Goal: Complete application form: Complete application form

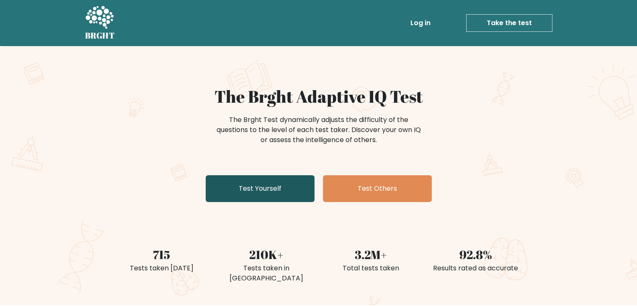
click at [273, 192] on link "Test Yourself" at bounding box center [260, 188] width 109 height 27
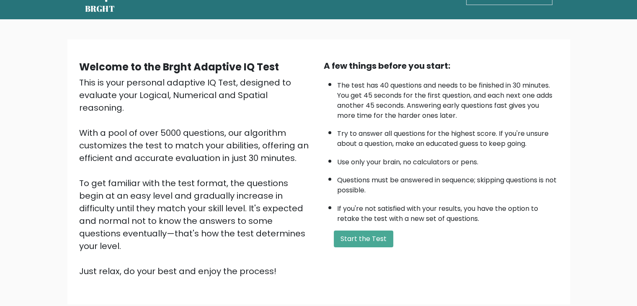
scroll to position [78, 0]
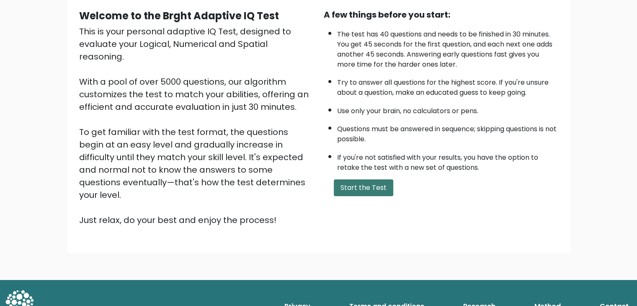
click at [355, 179] on button "Start the Test" at bounding box center [363, 187] width 59 height 17
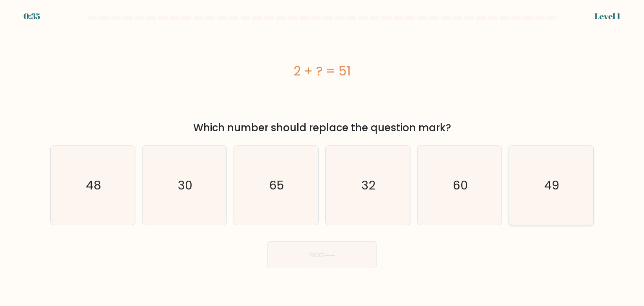
click at [545, 168] on icon "49" at bounding box center [550, 185] width 79 height 79
click at [322, 157] on input "f. 49" at bounding box center [322, 155] width 0 height 4
radio input "true"
click at [326, 251] on button "Next" at bounding box center [321, 254] width 109 height 27
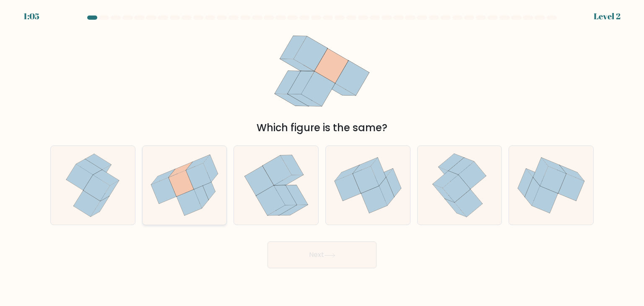
click at [196, 180] on icon at bounding box center [198, 176] width 25 height 26
click at [322, 157] on input "b." at bounding box center [322, 155] width 0 height 4
radio input "true"
click at [347, 252] on button "Next" at bounding box center [321, 254] width 109 height 27
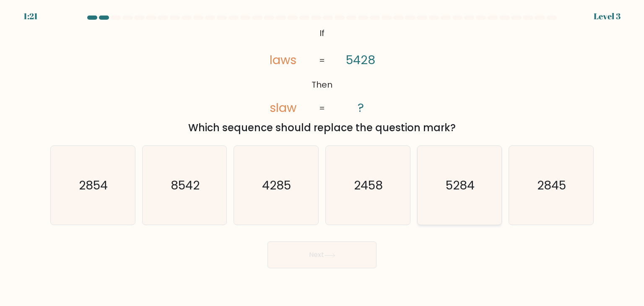
click at [450, 191] on text "5284" at bounding box center [459, 185] width 29 height 17
click at [322, 157] on input "e. 5284" at bounding box center [322, 155] width 0 height 4
radio input "true"
click at [325, 260] on button "Next" at bounding box center [321, 254] width 109 height 27
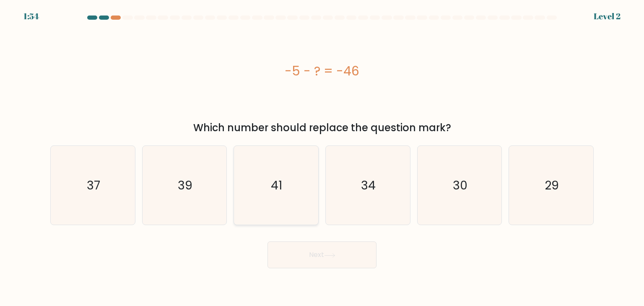
click at [284, 188] on icon "41" at bounding box center [275, 185] width 79 height 79
click at [322, 157] on input "c. 41" at bounding box center [322, 155] width 0 height 4
radio input "true"
click at [308, 245] on button "Next" at bounding box center [321, 254] width 109 height 27
click at [330, 256] on icon at bounding box center [329, 255] width 11 height 5
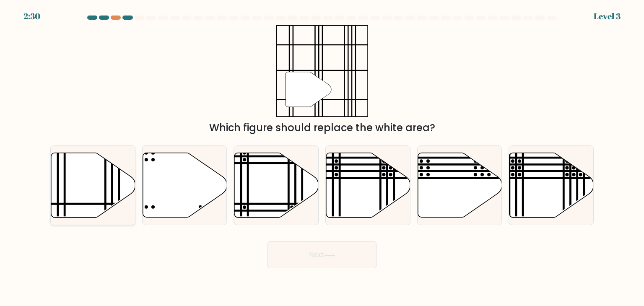
click at [104, 177] on icon at bounding box center [93, 185] width 84 height 65
click at [322, 157] on input "a." at bounding box center [322, 155] width 0 height 4
radio input "true"
click at [331, 248] on button "Next" at bounding box center [321, 254] width 109 height 27
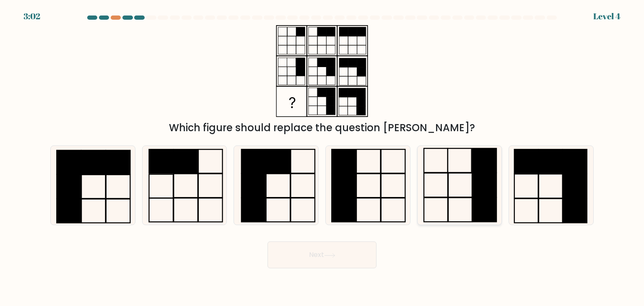
click at [481, 167] on rect at bounding box center [484, 160] width 24 height 24
click at [322, 157] on input "e." at bounding box center [322, 155] width 0 height 4
radio input "true"
click at [302, 260] on button "Next" at bounding box center [321, 254] width 109 height 27
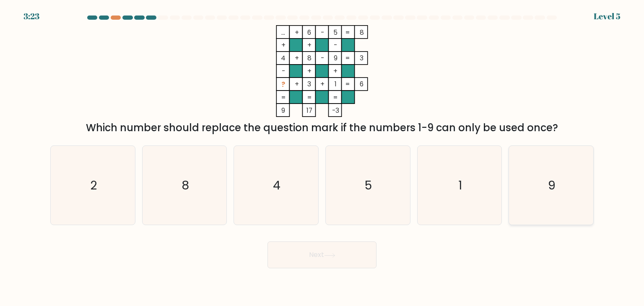
click at [558, 189] on icon "9" at bounding box center [550, 185] width 79 height 79
click at [322, 157] on input "f. 9" at bounding box center [322, 155] width 0 height 4
radio input "true"
click at [343, 258] on button "Next" at bounding box center [321, 254] width 109 height 27
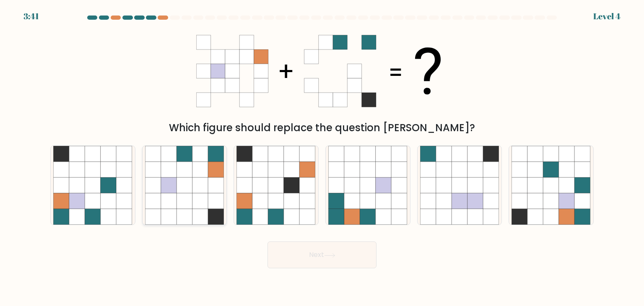
click at [188, 171] on icon at bounding box center [184, 170] width 16 height 16
click at [322, 157] on input "b." at bounding box center [322, 155] width 0 height 4
radio input "true"
click at [335, 256] on icon at bounding box center [329, 255] width 11 height 5
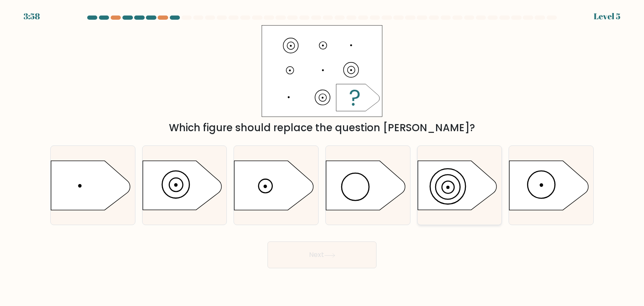
click at [449, 182] on icon at bounding box center [456, 185] width 79 height 49
click at [322, 157] on input "e." at bounding box center [322, 155] width 0 height 4
radio input "true"
click at [318, 259] on button "Next" at bounding box center [321, 254] width 109 height 27
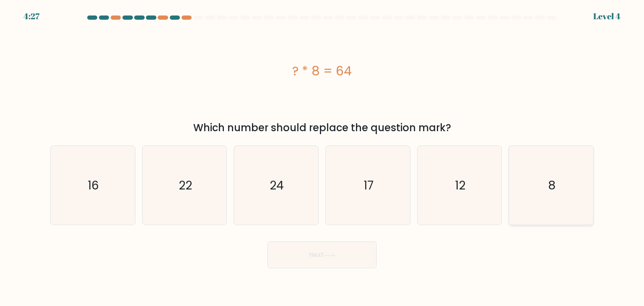
click at [535, 175] on icon "8" at bounding box center [550, 185] width 79 height 79
click at [322, 157] on input "f. 8" at bounding box center [322, 155] width 0 height 4
radio input "true"
click at [352, 253] on button "Next" at bounding box center [321, 254] width 109 height 27
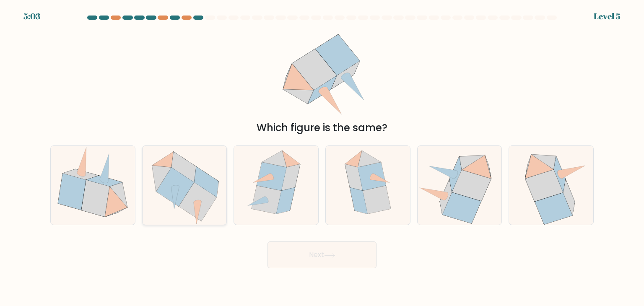
click at [169, 186] on icon at bounding box center [175, 187] width 38 height 39
click at [322, 157] on input "b." at bounding box center [322, 155] width 0 height 4
radio input "true"
click at [321, 257] on button "Next" at bounding box center [321, 254] width 109 height 27
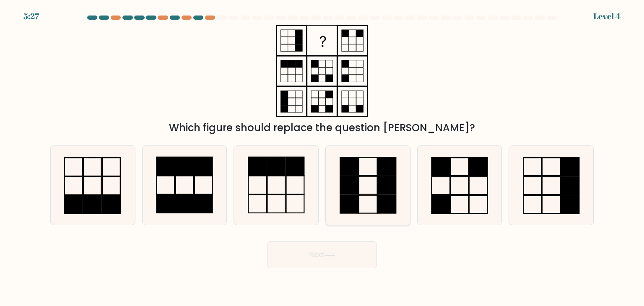
click at [367, 181] on icon at bounding box center [367, 185] width 79 height 79
click at [322, 157] on input "d." at bounding box center [322, 155] width 0 height 4
radio input "true"
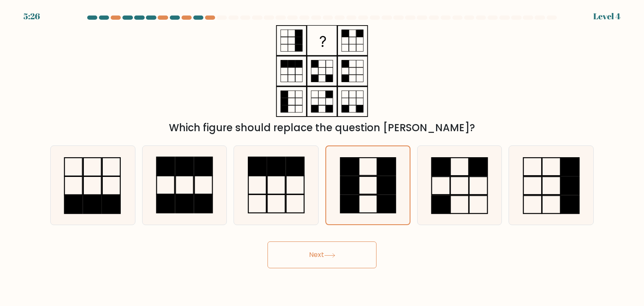
click at [292, 255] on button "Next" at bounding box center [321, 254] width 109 height 27
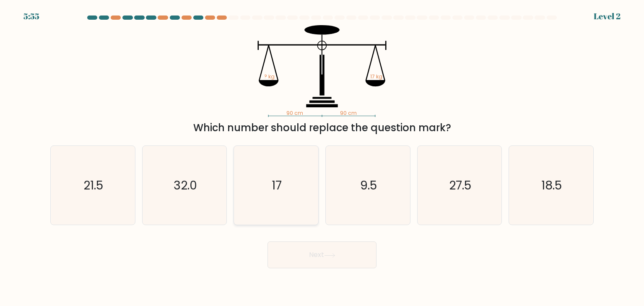
click at [277, 198] on icon "17" at bounding box center [275, 185] width 79 height 79
click at [322, 157] on input "c. 17" at bounding box center [322, 155] width 0 height 4
radio input "true"
click at [326, 253] on icon at bounding box center [329, 255] width 11 height 5
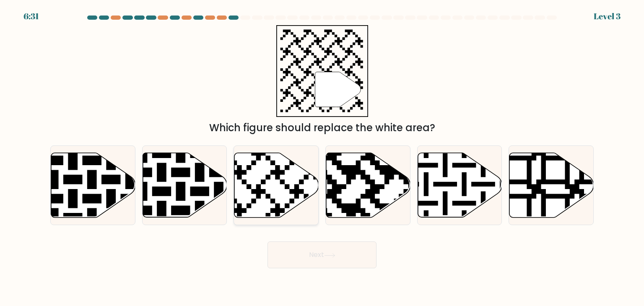
click at [286, 177] on icon at bounding box center [276, 185] width 84 height 65
click at [322, 157] on input "c." at bounding box center [322, 155] width 0 height 4
radio input "true"
click at [317, 262] on button "Next" at bounding box center [321, 254] width 109 height 27
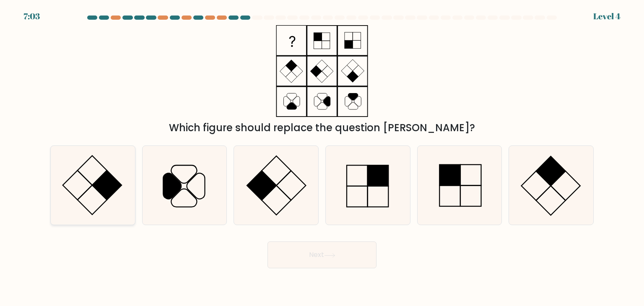
click at [92, 182] on icon at bounding box center [92, 185] width 79 height 79
click at [322, 157] on input "a." at bounding box center [322, 155] width 0 height 4
radio input "true"
click at [371, 184] on rect at bounding box center [377, 175] width 21 height 21
click at [322, 157] on input "d." at bounding box center [322, 155] width 0 height 4
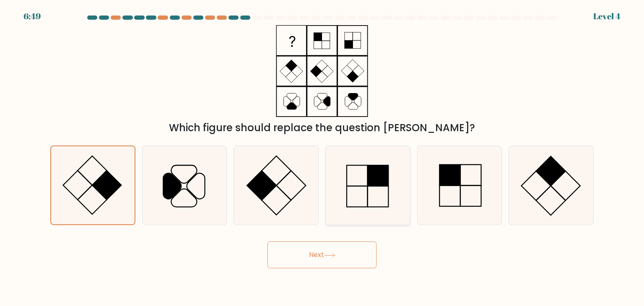
radio input "true"
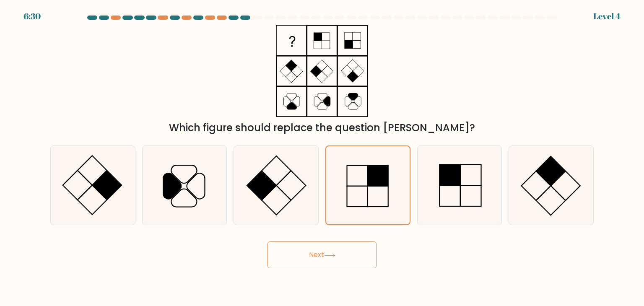
click at [340, 260] on button "Next" at bounding box center [321, 254] width 109 height 27
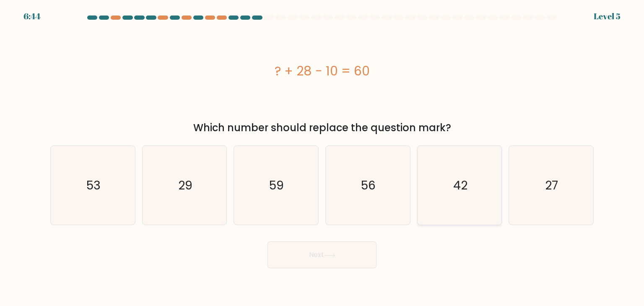
click at [458, 193] on icon "42" at bounding box center [459, 185] width 79 height 79
click at [322, 157] on input "e. 42" at bounding box center [322, 155] width 0 height 4
radio input "true"
click at [347, 260] on button "Next" at bounding box center [321, 254] width 109 height 27
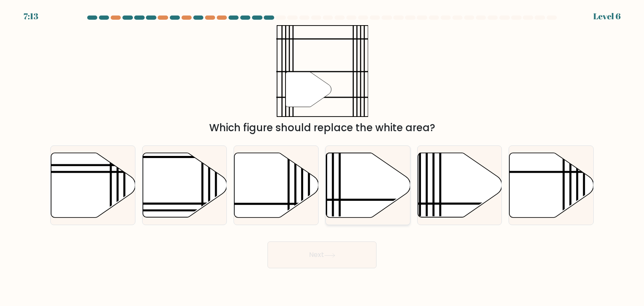
click at [354, 184] on icon at bounding box center [368, 185] width 84 height 65
click at [322, 157] on input "d." at bounding box center [322, 155] width 0 height 4
radio input "true"
click at [326, 259] on button "Next" at bounding box center [321, 254] width 109 height 27
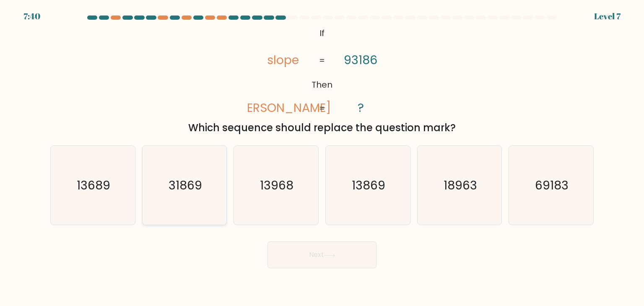
click at [168, 183] on icon "31869" at bounding box center [184, 185] width 79 height 79
click at [322, 157] on input "b. 31869" at bounding box center [322, 155] width 0 height 4
radio input "true"
click at [330, 253] on icon at bounding box center [329, 255] width 11 height 5
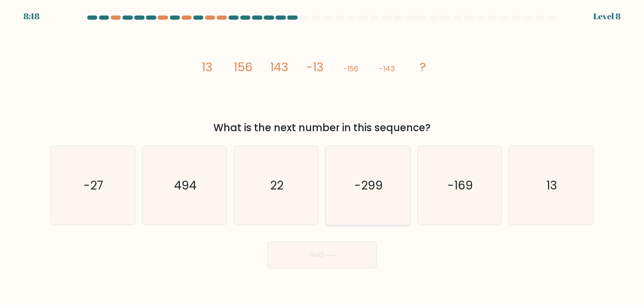
click at [383, 191] on icon "-299" at bounding box center [367, 185] width 79 height 79
click at [322, 157] on input "d. -299" at bounding box center [322, 155] width 0 height 4
radio input "true"
click at [357, 255] on button "Next" at bounding box center [321, 254] width 109 height 27
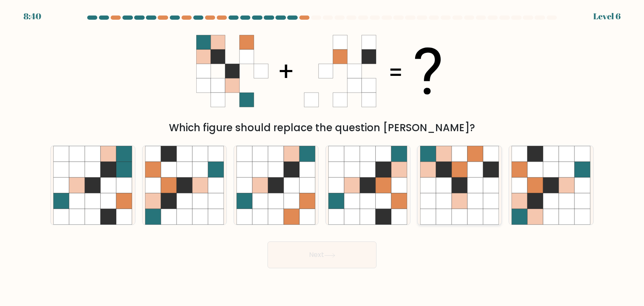
click at [443, 161] on icon at bounding box center [444, 154] width 16 height 16
click at [322, 157] on input "e." at bounding box center [322, 155] width 0 height 4
radio input "true"
click at [294, 258] on button "Next" at bounding box center [321, 254] width 109 height 27
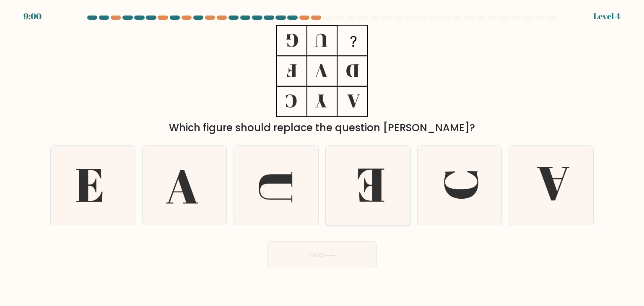
click at [363, 186] on icon at bounding box center [367, 185] width 79 height 79
click at [322, 157] on input "d." at bounding box center [322, 155] width 0 height 4
radio input "true"
click at [345, 250] on button "Next" at bounding box center [321, 254] width 109 height 27
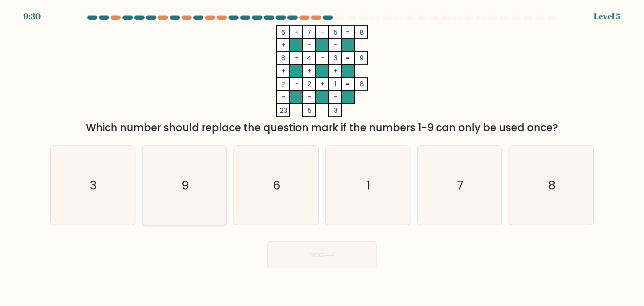
click at [179, 193] on icon "9" at bounding box center [184, 185] width 79 height 79
click at [322, 157] on input "b. 9" at bounding box center [322, 155] width 0 height 4
radio input "true"
click at [301, 259] on button "Next" at bounding box center [321, 254] width 109 height 27
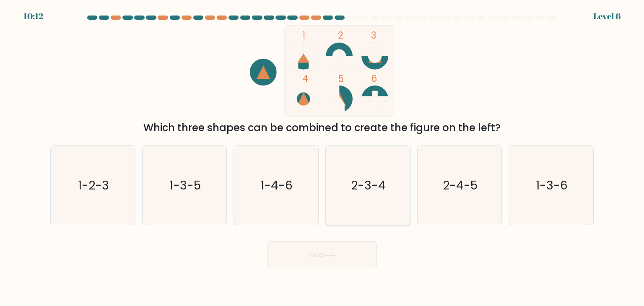
click at [380, 186] on text "2-3-4" at bounding box center [368, 185] width 35 height 17
click at [322, 157] on input "d. 2-3-4" at bounding box center [322, 155] width 0 height 4
radio input "true"
click at [341, 241] on div "Next" at bounding box center [321, 251] width 553 height 33
click at [348, 262] on button "Next" at bounding box center [321, 254] width 109 height 27
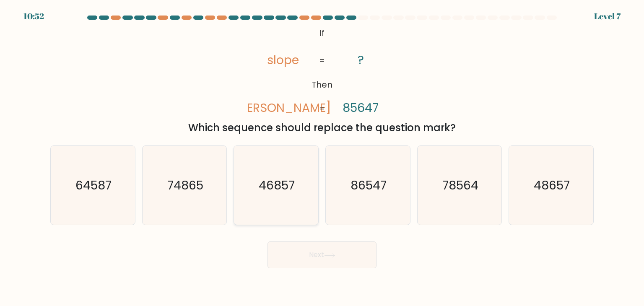
drag, startPoint x: 279, startPoint y: 187, endPoint x: 284, endPoint y: 198, distance: 12.0
click at [279, 187] on text "46857" at bounding box center [277, 185] width 36 height 17
click at [322, 157] on input "c. 46857" at bounding box center [322, 155] width 0 height 4
radio input "true"
click at [314, 243] on button "Next" at bounding box center [321, 254] width 109 height 27
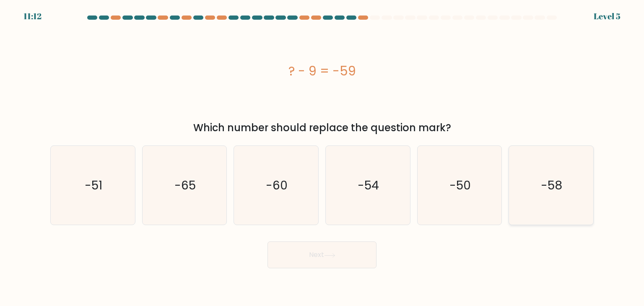
click at [528, 171] on icon "-58" at bounding box center [550, 185] width 79 height 79
click at [322, 157] on input "f. -58" at bounding box center [322, 155] width 0 height 4
radio input "true"
click at [360, 252] on button "Next" at bounding box center [321, 254] width 109 height 27
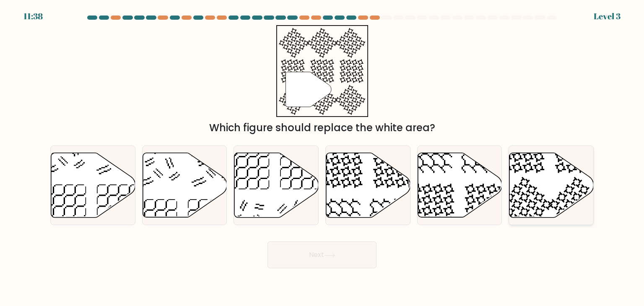
click at [522, 171] on icon at bounding box center [551, 185] width 84 height 65
click at [322, 157] on input "f." at bounding box center [322, 155] width 0 height 4
radio input "true"
click at [338, 261] on button "Next" at bounding box center [321, 254] width 109 height 27
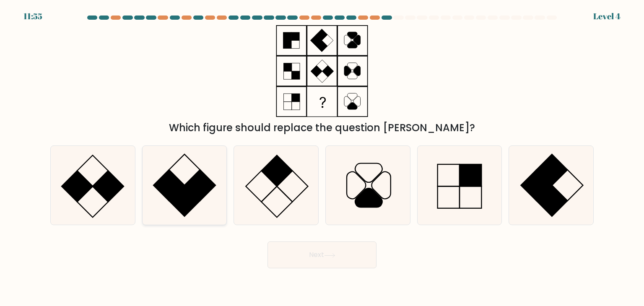
click at [205, 180] on rect at bounding box center [199, 185] width 31 height 31
click at [322, 157] on input "b." at bounding box center [322, 155] width 0 height 4
radio input "true"
click at [351, 266] on button "Next" at bounding box center [321, 254] width 109 height 27
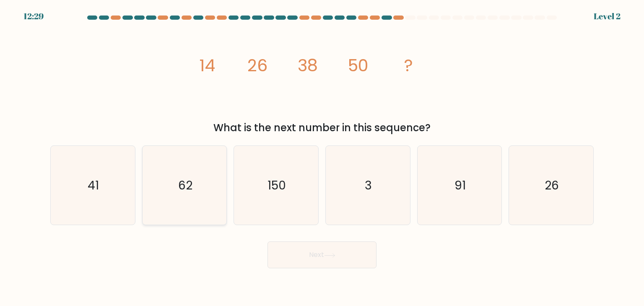
click at [209, 186] on icon "62" at bounding box center [184, 185] width 79 height 79
click at [322, 157] on input "b. 62" at bounding box center [322, 155] width 0 height 4
radio input "true"
click at [354, 255] on button "Next" at bounding box center [321, 254] width 109 height 27
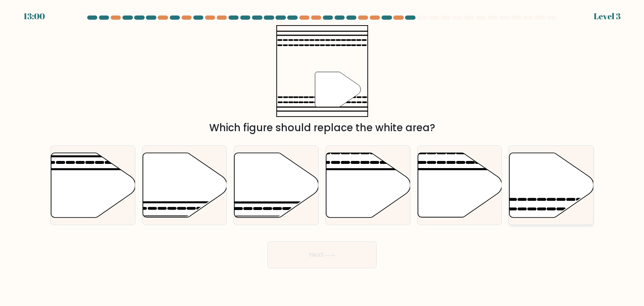
click at [550, 178] on icon at bounding box center [551, 185] width 84 height 65
click at [322, 157] on input "f." at bounding box center [322, 155] width 0 height 4
radio input "true"
click at [334, 249] on button "Next" at bounding box center [321, 254] width 109 height 27
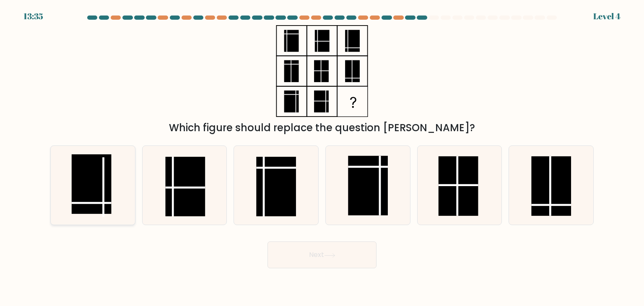
click at [93, 195] on rect at bounding box center [92, 183] width 40 height 59
click at [322, 157] on input "a." at bounding box center [322, 155] width 0 height 4
radio input "true"
click at [278, 261] on button "Next" at bounding box center [321, 254] width 109 height 27
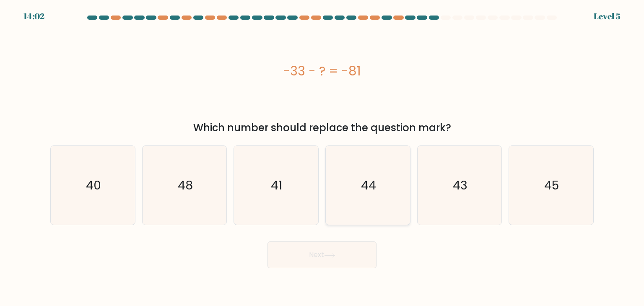
click at [367, 177] on text "44" at bounding box center [368, 185] width 15 height 17
click at [322, 157] on input "d. 44" at bounding box center [322, 155] width 0 height 4
radio input "true"
click at [323, 263] on button "Next" at bounding box center [321, 254] width 109 height 27
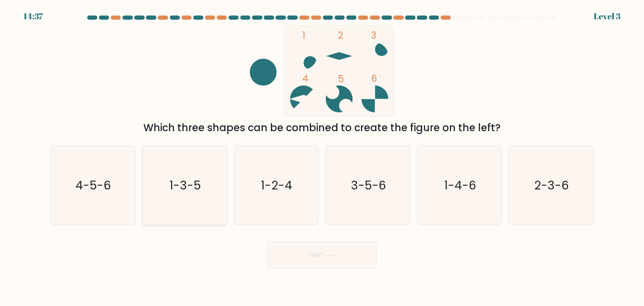
click at [215, 206] on icon "1-3-5" at bounding box center [184, 185] width 79 height 79
click at [322, 157] on input "b. 1-3-5" at bounding box center [322, 155] width 0 height 4
radio input "true"
click at [345, 255] on button "Next" at bounding box center [321, 254] width 109 height 27
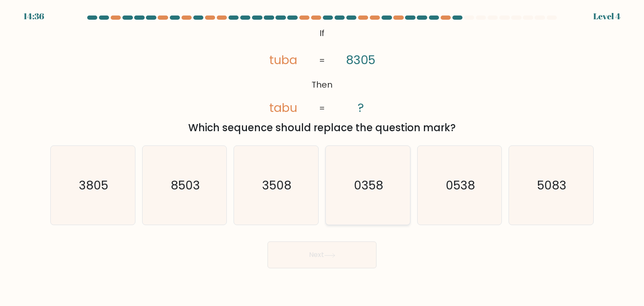
click at [347, 180] on icon "0358" at bounding box center [367, 185] width 79 height 79
click at [322, 157] on input "d. 0358" at bounding box center [322, 155] width 0 height 4
radio input "true"
click at [340, 262] on button "Next" at bounding box center [321, 254] width 109 height 27
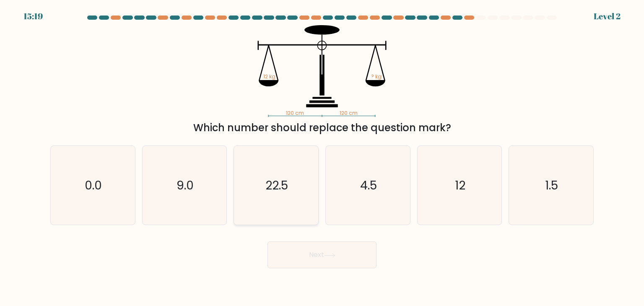
click at [293, 172] on icon "22.5" at bounding box center [275, 185] width 79 height 79
click at [322, 157] on input "c. 22.5" at bounding box center [322, 155] width 0 height 4
radio input "true"
click at [206, 158] on icon "9.0" at bounding box center [184, 185] width 79 height 79
click at [322, 157] on input "b. 9.0" at bounding box center [322, 155] width 0 height 4
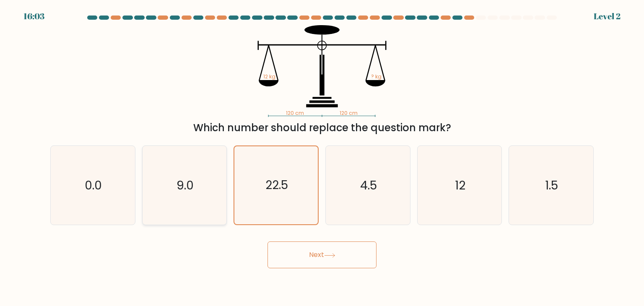
radio input "true"
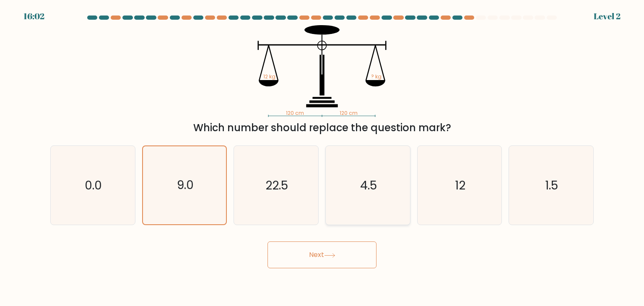
click at [367, 187] on text "4.5" at bounding box center [368, 185] width 17 height 17
click at [322, 157] on input "d. 4.5" at bounding box center [322, 155] width 0 height 4
radio input "true"
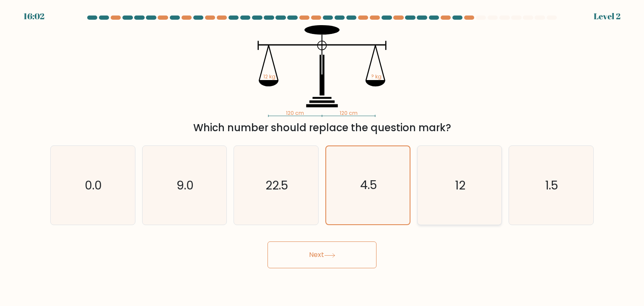
click at [446, 182] on icon "12" at bounding box center [459, 185] width 79 height 79
click at [322, 157] on input "e. 12" at bounding box center [322, 155] width 0 height 4
radio input "true"
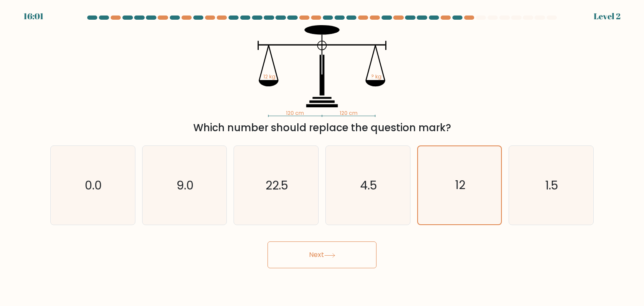
click at [344, 253] on button "Next" at bounding box center [321, 254] width 109 height 27
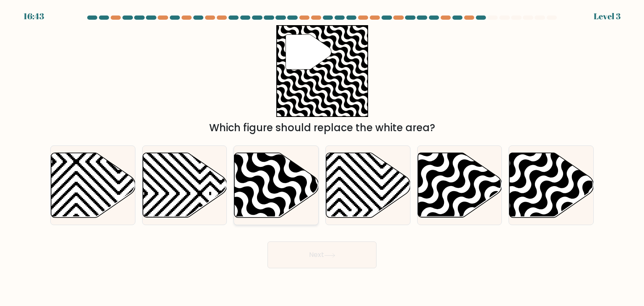
click at [263, 171] on icon at bounding box center [276, 185] width 84 height 65
click at [322, 157] on input "c." at bounding box center [322, 155] width 0 height 4
radio input "true"
click at [458, 190] on icon at bounding box center [459, 185] width 84 height 65
click at [322, 157] on input "e." at bounding box center [322, 155] width 0 height 4
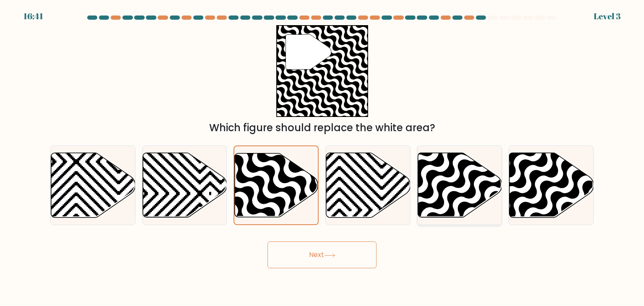
radio input "true"
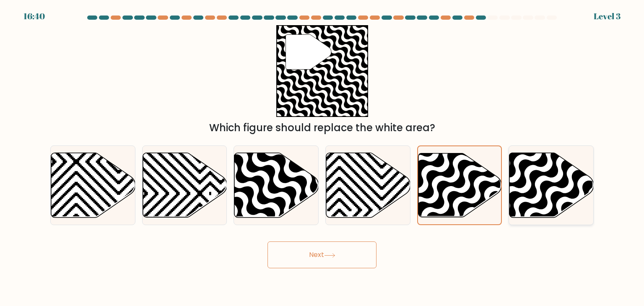
click at [528, 194] on icon at bounding box center [577, 151] width 170 height 170
click at [322, 157] on input "f." at bounding box center [322, 155] width 0 height 4
radio input "true"
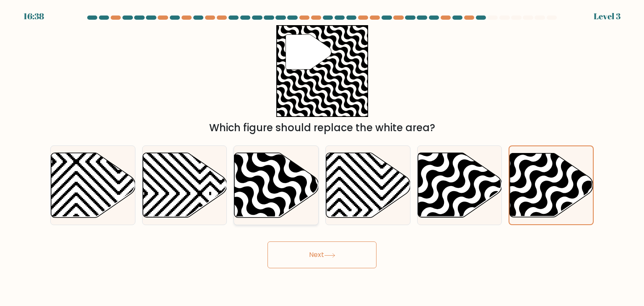
click at [270, 188] on icon at bounding box center [302, 220] width 170 height 170
click at [322, 157] on input "c." at bounding box center [322, 155] width 0 height 4
radio input "true"
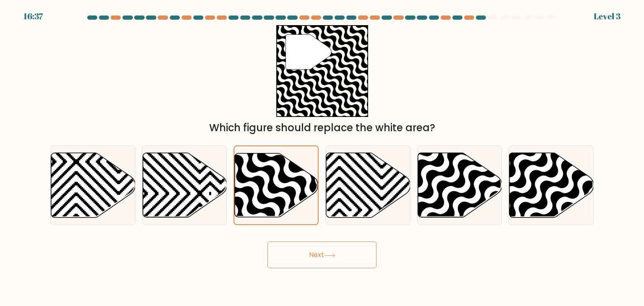
click at [326, 255] on icon at bounding box center [329, 255] width 11 height 5
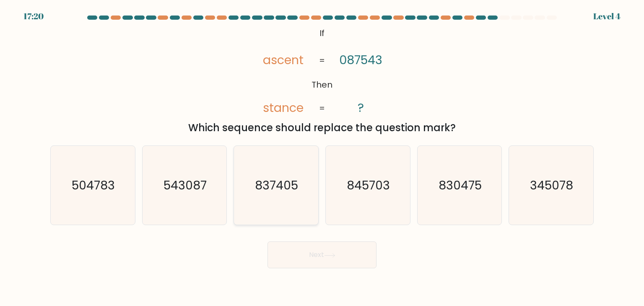
click at [272, 184] on text "837405" at bounding box center [276, 185] width 43 height 17
click at [322, 157] on input "c. 837405" at bounding box center [322, 155] width 0 height 4
radio input "true"
click at [326, 255] on button "Next" at bounding box center [321, 254] width 109 height 27
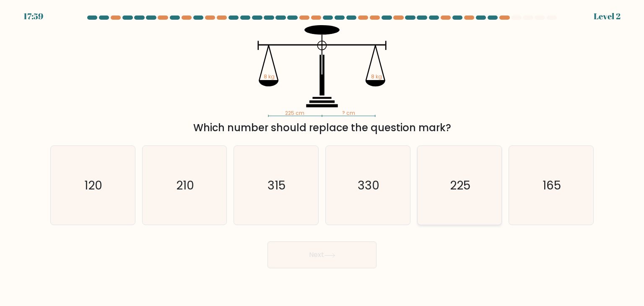
click at [461, 188] on text "225" at bounding box center [460, 185] width 21 height 17
click at [322, 157] on input "e. 225" at bounding box center [322, 155] width 0 height 4
radio input "true"
click at [327, 257] on icon at bounding box center [329, 255] width 11 height 5
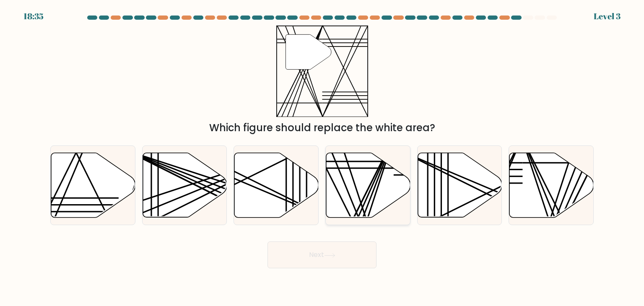
click at [351, 179] on icon at bounding box center [368, 185] width 84 height 65
click at [322, 157] on input "d." at bounding box center [322, 155] width 0 height 4
radio input "true"
click at [333, 274] on body "18:34 Level 3" at bounding box center [322, 153] width 644 height 306
click at [340, 259] on button "Next" at bounding box center [321, 254] width 109 height 27
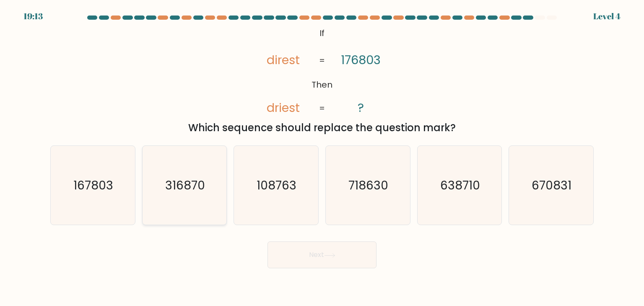
click at [176, 168] on icon "316870" at bounding box center [184, 185] width 79 height 79
click at [322, 157] on input "b. 316870" at bounding box center [322, 155] width 0 height 4
radio input "true"
click at [323, 248] on button "Next" at bounding box center [321, 254] width 109 height 27
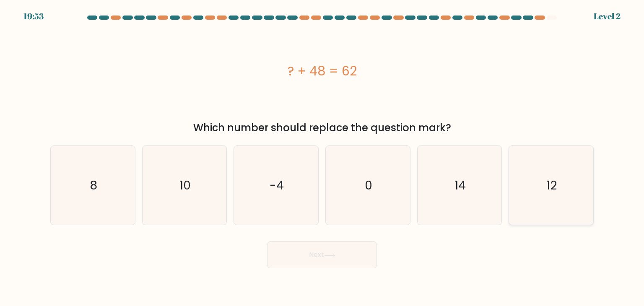
click at [528, 187] on icon "12" at bounding box center [550, 185] width 79 height 79
click at [322, 157] on input "f. 12" at bounding box center [322, 155] width 0 height 4
radio input "true"
click at [488, 202] on icon "14" at bounding box center [459, 185] width 79 height 79
click at [322, 157] on input "e. 14" at bounding box center [322, 155] width 0 height 4
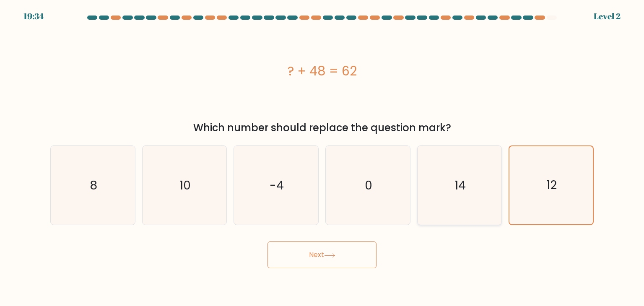
radio input "true"
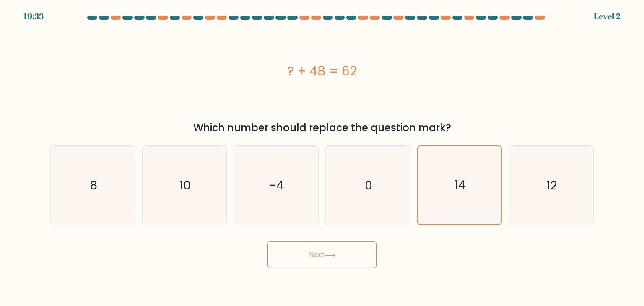
click at [319, 252] on button "Next" at bounding box center [321, 254] width 109 height 27
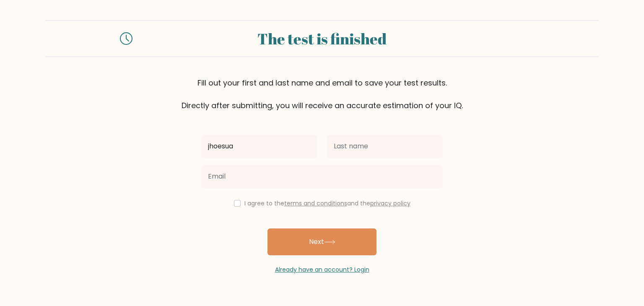
type input "Jhoesua"
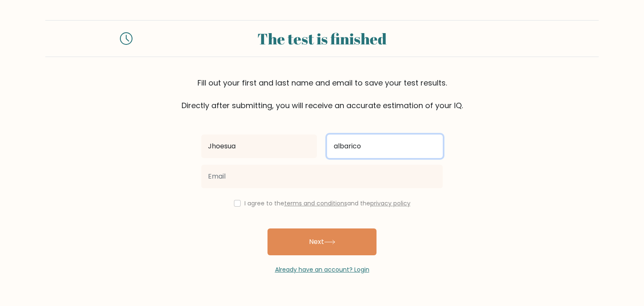
type input "Albarico"
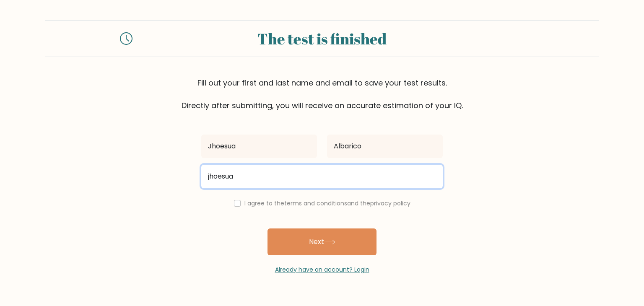
type input "[EMAIL_ADDRESS][DOMAIN_NAME]"
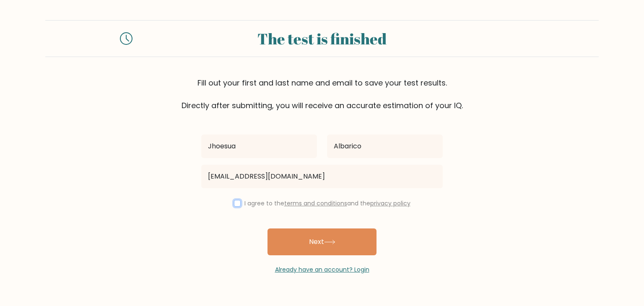
click at [236, 205] on input "checkbox" at bounding box center [237, 203] width 7 height 7
checkbox input "true"
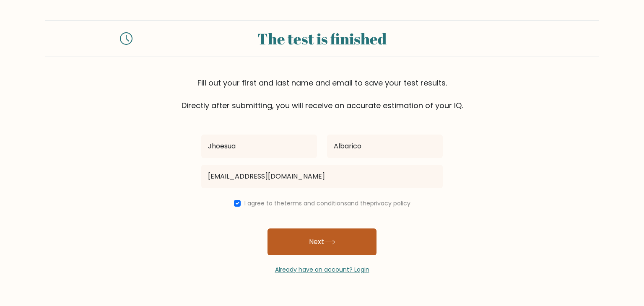
click at [313, 235] on button "Next" at bounding box center [321, 241] width 109 height 27
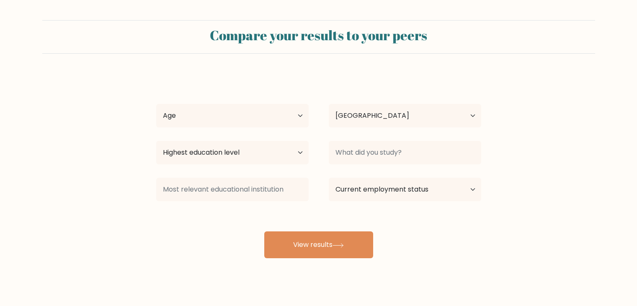
select select "PH"
click at [274, 120] on select "Age Under [DEMOGRAPHIC_DATA] [DEMOGRAPHIC_DATA] [DEMOGRAPHIC_DATA] [DEMOGRAPHIC…" at bounding box center [232, 115] width 153 height 23
select select "18_24"
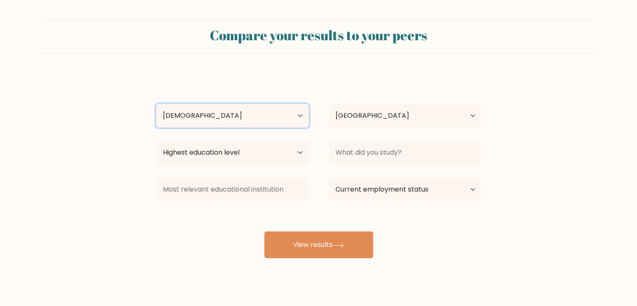
click at [156, 104] on select "Age Under [DEMOGRAPHIC_DATA] [DEMOGRAPHIC_DATA] [DEMOGRAPHIC_DATA] [DEMOGRAPHIC…" at bounding box center [232, 115] width 153 height 23
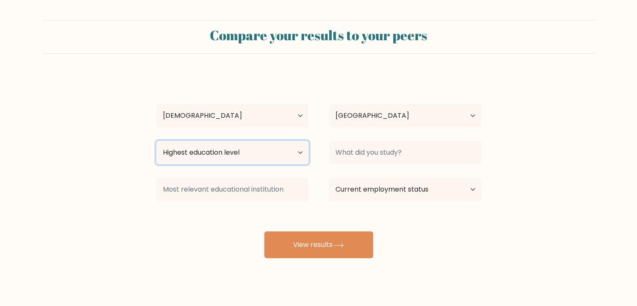
click at [255, 155] on select "Highest education level No schooling Primary Lower Secondary Upper Secondary Oc…" at bounding box center [232, 152] width 153 height 23
select select "bachelors_degree"
click at [156, 141] on select "Highest education level No schooling Primary Lower Secondary Upper Secondary Oc…" at bounding box center [232, 152] width 153 height 23
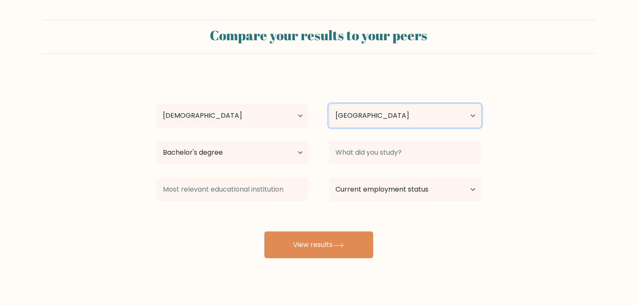
click at [380, 118] on select "Country [GEOGRAPHIC_DATA] [GEOGRAPHIC_DATA] [GEOGRAPHIC_DATA] [US_STATE] [GEOGR…" at bounding box center [405, 115] width 153 height 23
click at [542, 76] on form "Compare your results to your peers Jhoesua Albarico Age Under [DEMOGRAPHIC_DATA…" at bounding box center [318, 139] width 637 height 238
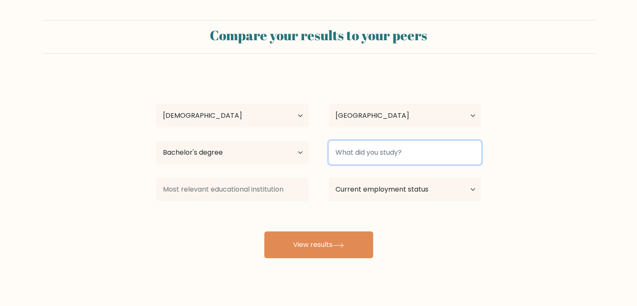
click at [431, 152] on input at bounding box center [405, 152] width 153 height 23
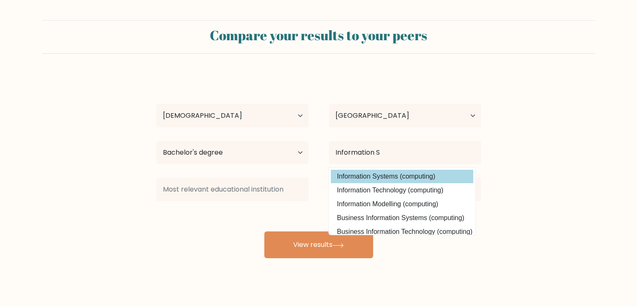
click at [396, 176] on option "Information Systems (computing)" at bounding box center [402, 176] width 142 height 13
type input "Information Systems"
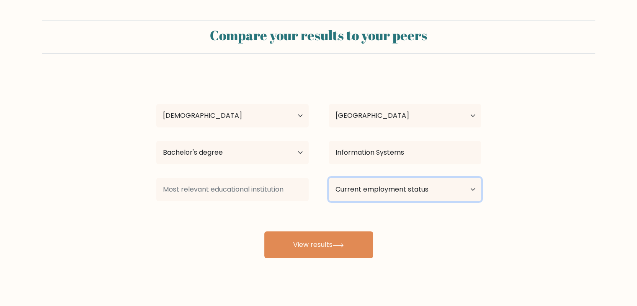
click at [399, 182] on select "Current employment status Employed Student Retired Other / prefer not to answer" at bounding box center [405, 189] width 153 height 23
click at [329, 178] on select "Current employment status Employed Student Retired Other / prefer not to answer" at bounding box center [405, 189] width 153 height 23
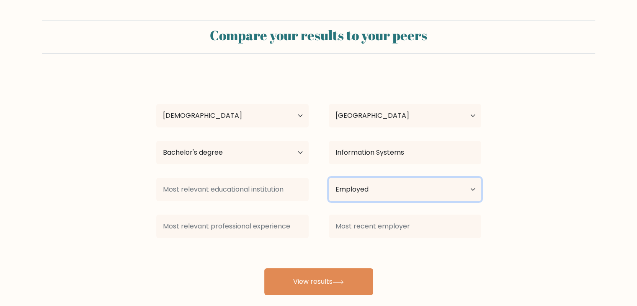
click at [388, 190] on select "Current employment status Employed Student Retired Other / prefer not to answer" at bounding box center [405, 189] width 153 height 23
select select "other"
click at [329, 178] on select "Current employment status Employed Student Retired Other / prefer not to answer" at bounding box center [405, 189] width 153 height 23
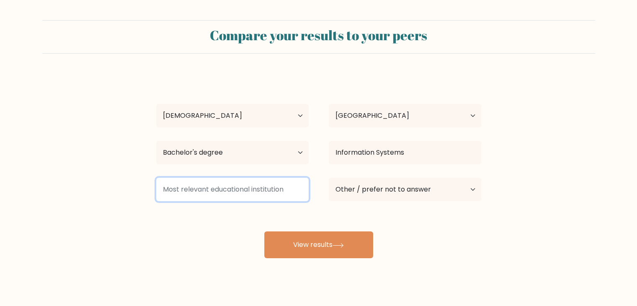
click at [231, 186] on input at bounding box center [232, 189] width 153 height 23
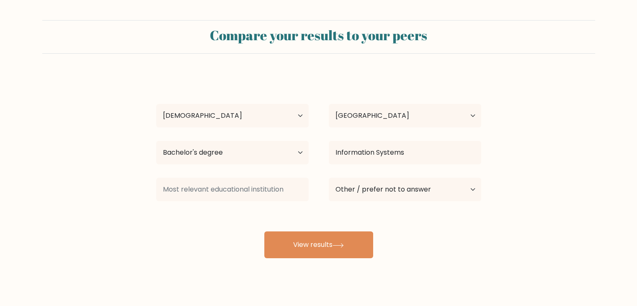
click at [0, 212] on form "Compare your results to your peers Jhoesua Albarico Age Under [DEMOGRAPHIC_DATA…" at bounding box center [318, 139] width 637 height 238
click at [407, 193] on select "Current employment status Employed Student Retired Other / prefer not to answer" at bounding box center [405, 189] width 153 height 23
click at [397, 190] on select "Current employment status Employed Student Retired Other / prefer not to answer" at bounding box center [405, 189] width 153 height 23
click at [89, 221] on form "Compare your results to your peers Jhoesua Albarico Age Under [DEMOGRAPHIC_DATA…" at bounding box center [318, 139] width 637 height 238
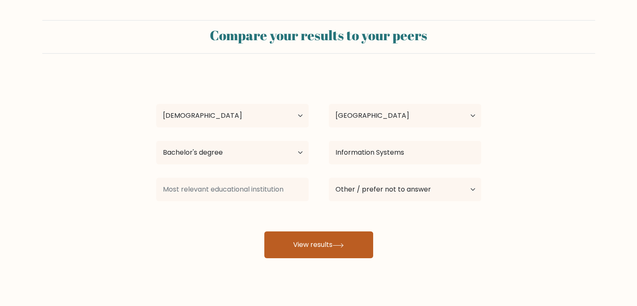
click at [304, 241] on button "View results" at bounding box center [318, 244] width 109 height 27
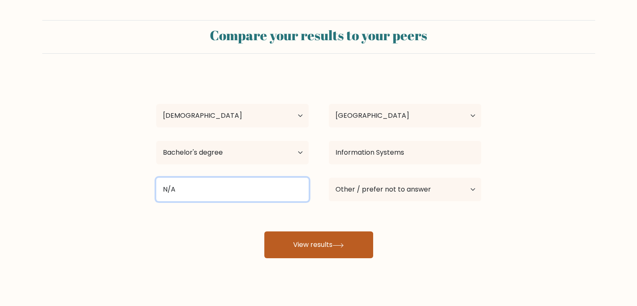
type input "N/A"
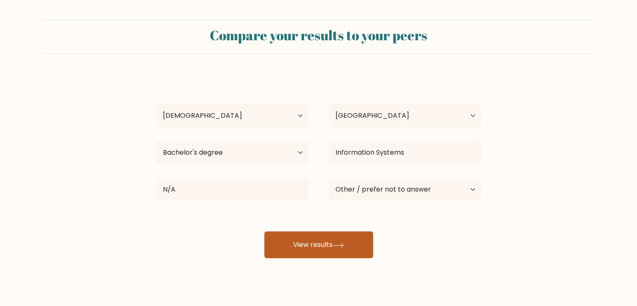
click at [312, 240] on button "View results" at bounding box center [318, 244] width 109 height 27
